Goal: Information Seeking & Learning: Find specific fact

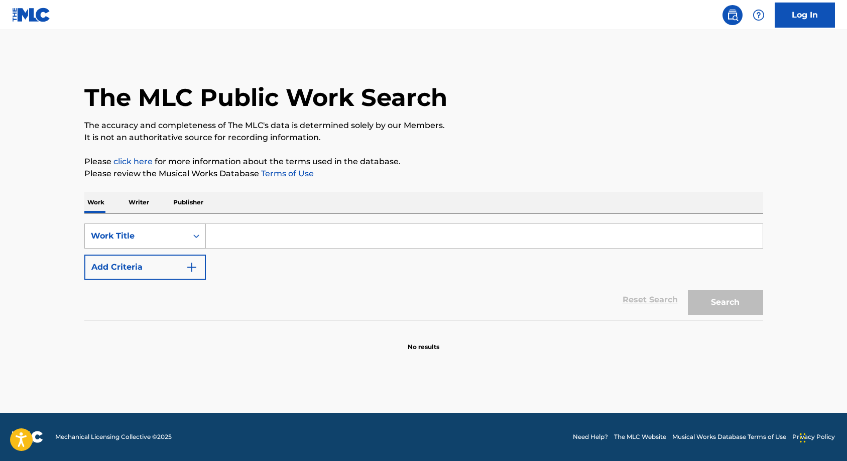
click at [195, 234] on icon "Search Form" at bounding box center [196, 236] width 10 height 10
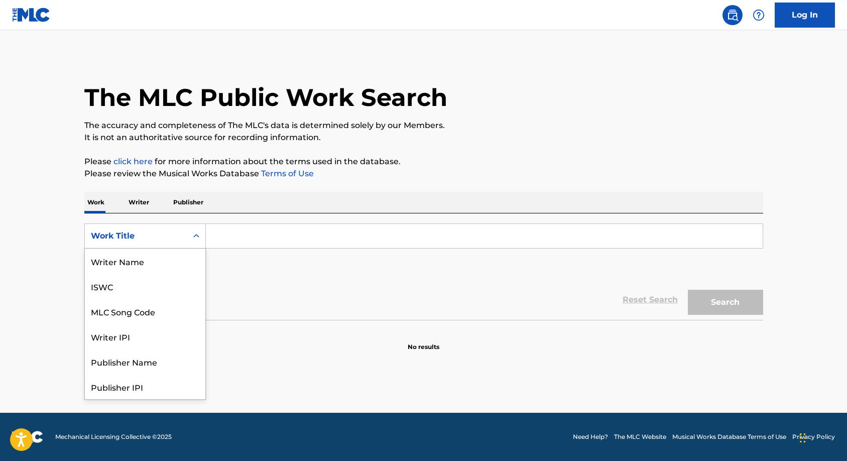
scroll to position [50, 0]
click at [132, 264] on div "MLC Song Code" at bounding box center [145, 260] width 120 height 25
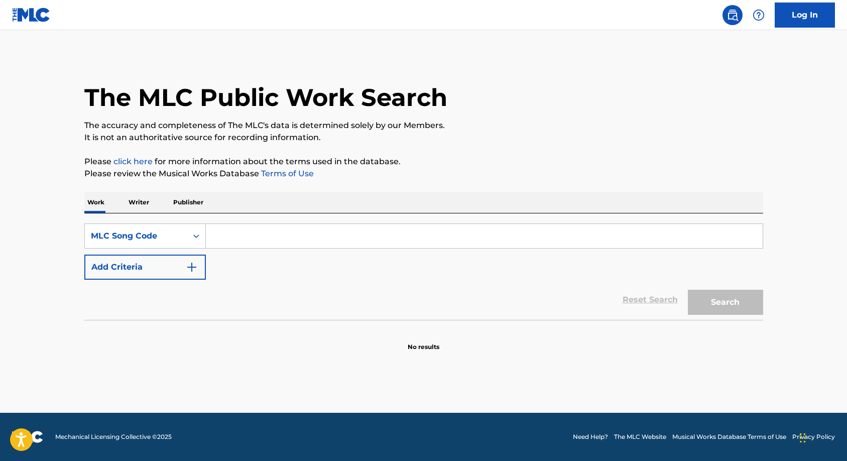
click at [225, 234] on input "Search Form" at bounding box center [484, 236] width 556 height 24
paste input "G3317S"
type input "G3317S"
click at [725, 307] on button "Search" at bounding box center [724, 302] width 75 height 25
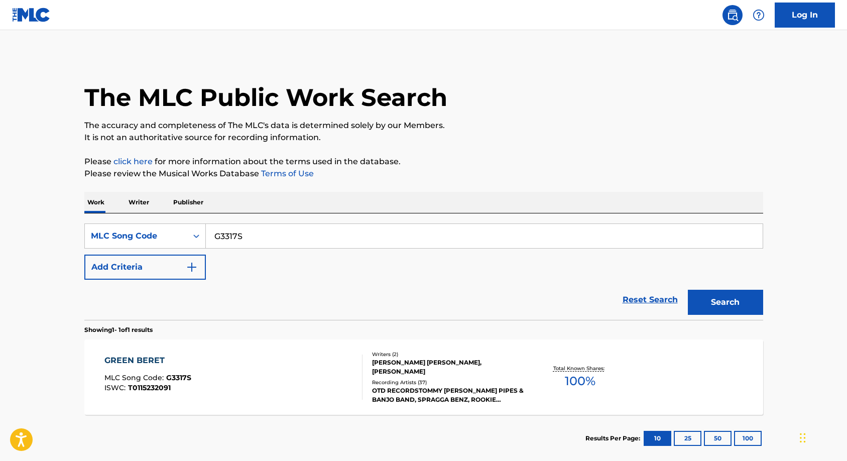
scroll to position [54, 0]
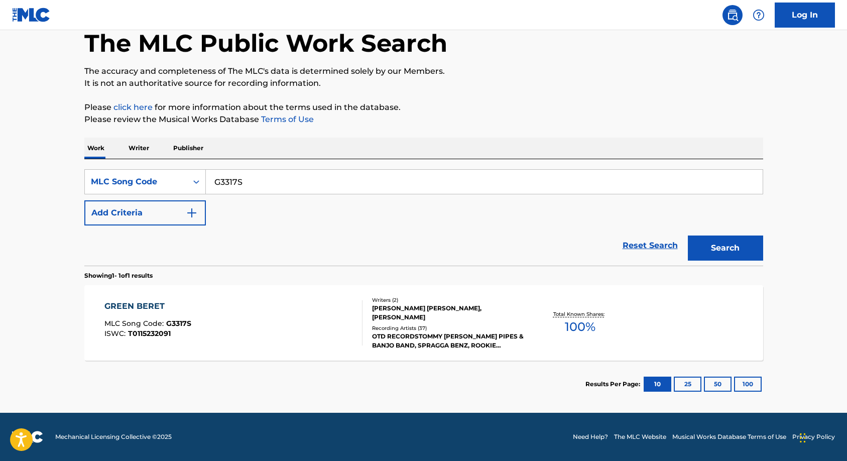
click at [437, 324] on div "Recording Artists ( 37 )" at bounding box center [448, 328] width 152 height 8
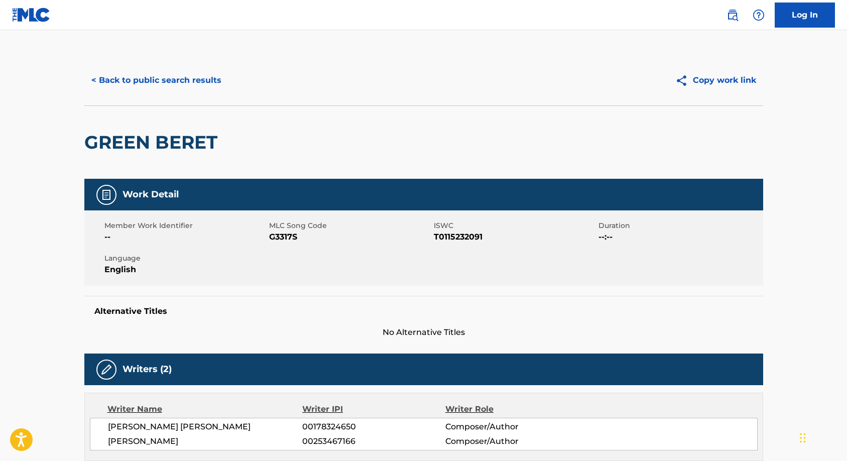
click at [110, 80] on button "< Back to public search results" at bounding box center [156, 80] width 144 height 25
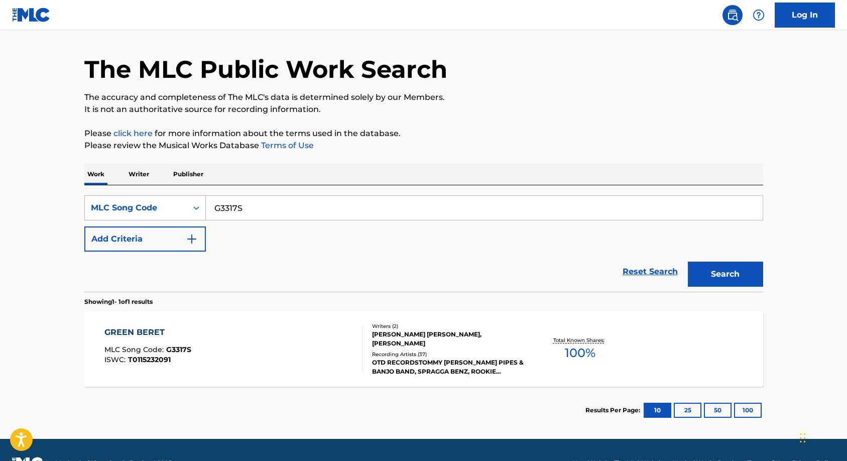
drag, startPoint x: 281, startPoint y: 212, endPoint x: 145, endPoint y: 204, distance: 135.7
click at [146, 206] on div "SearchWithCriteria63777e2e-9b17-4c60-b5b3-345f22b11434 MLC Song Code G3317S" at bounding box center [423, 207] width 678 height 25
paste input "F3229V"
type input "F3229V"
click at [687, 261] on button "Search" at bounding box center [724, 273] width 75 height 25
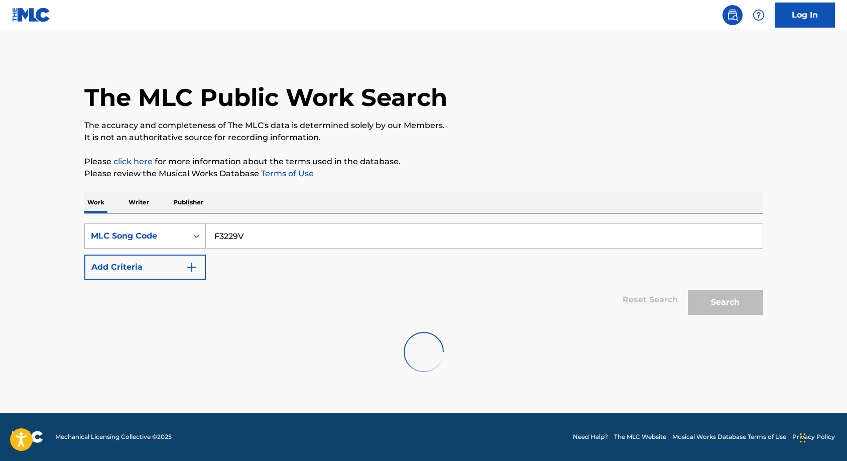
scroll to position [0, 0]
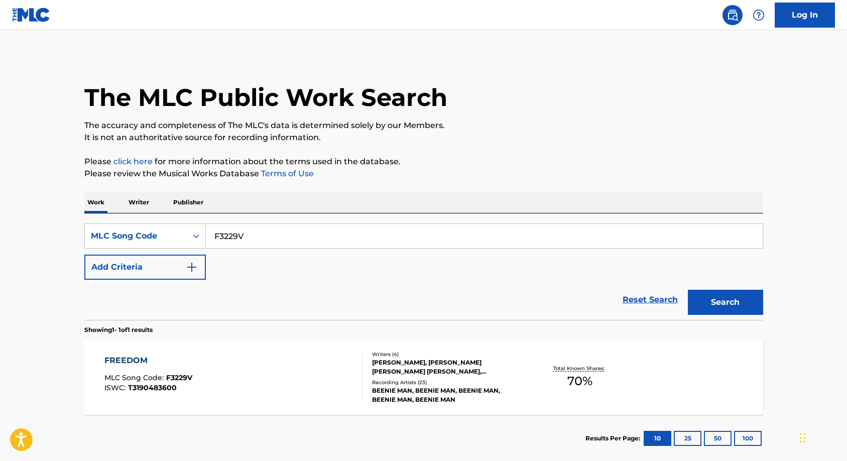
click at [441, 372] on div "[PERSON_NAME], [PERSON_NAME] [PERSON_NAME] [PERSON_NAME], [PERSON_NAME]" at bounding box center [448, 367] width 152 height 18
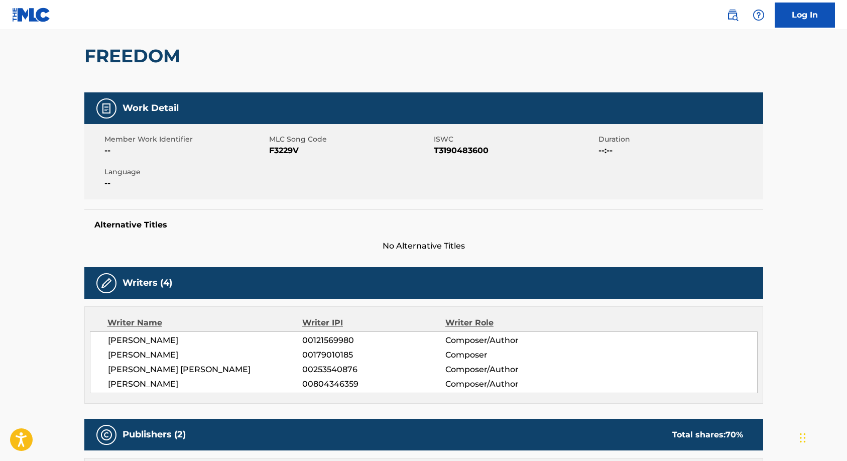
scroll to position [84, 0]
